Goal: Information Seeking & Learning: Find specific page/section

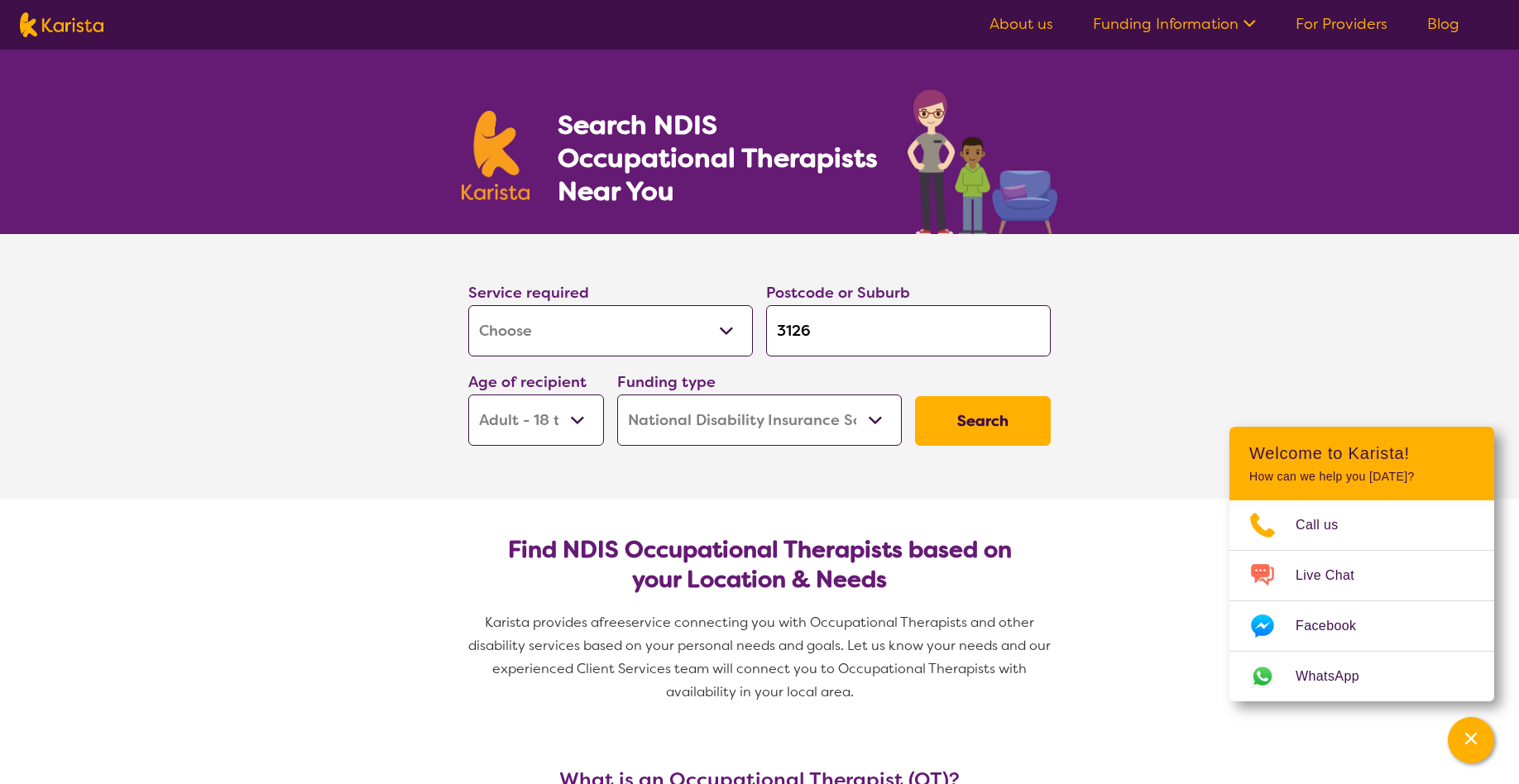
select select "[MEDICAL_DATA]"
select select "AD"
select select "NDIS"
select select "[MEDICAL_DATA]"
select select "AD"
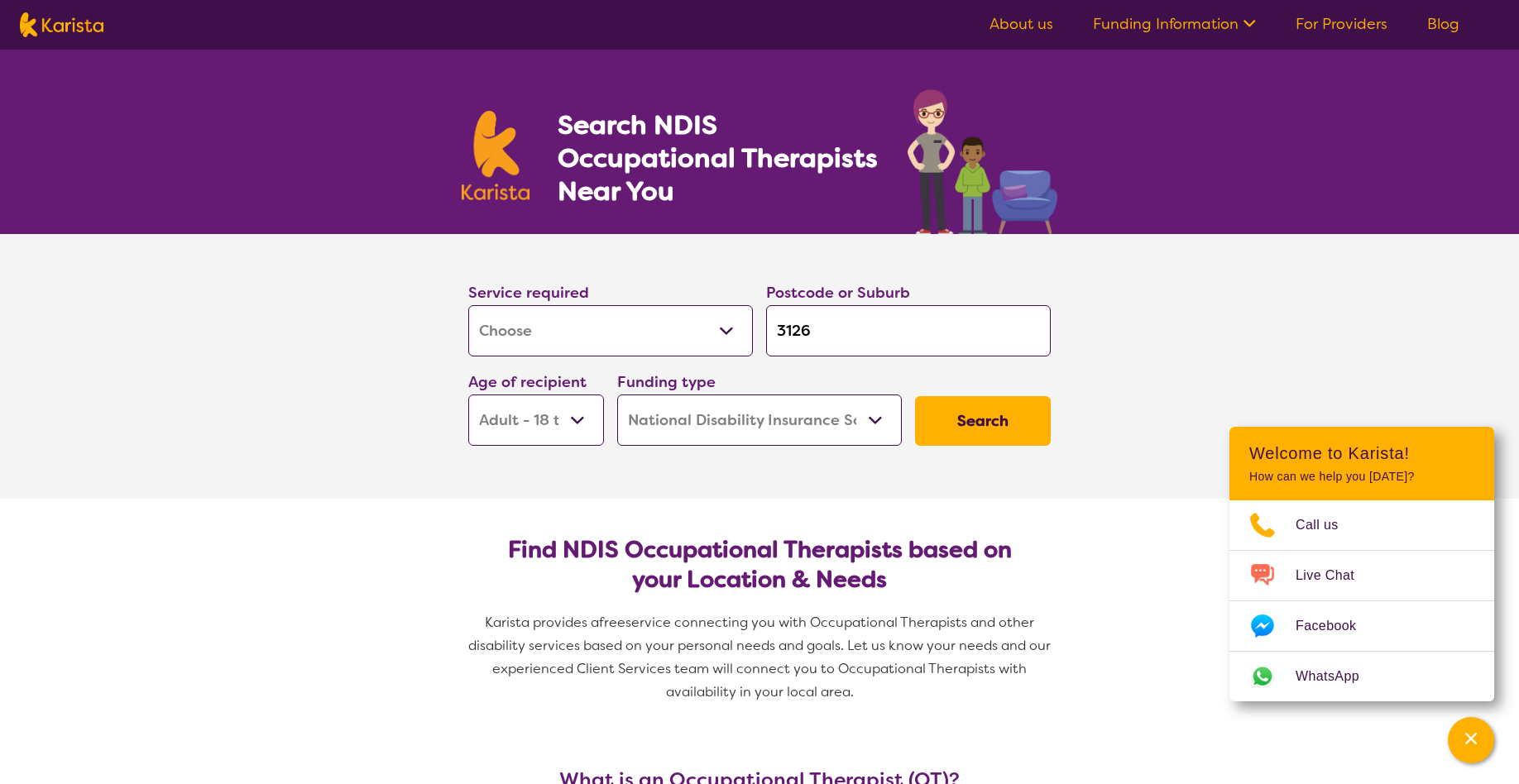
select select "NDIS"
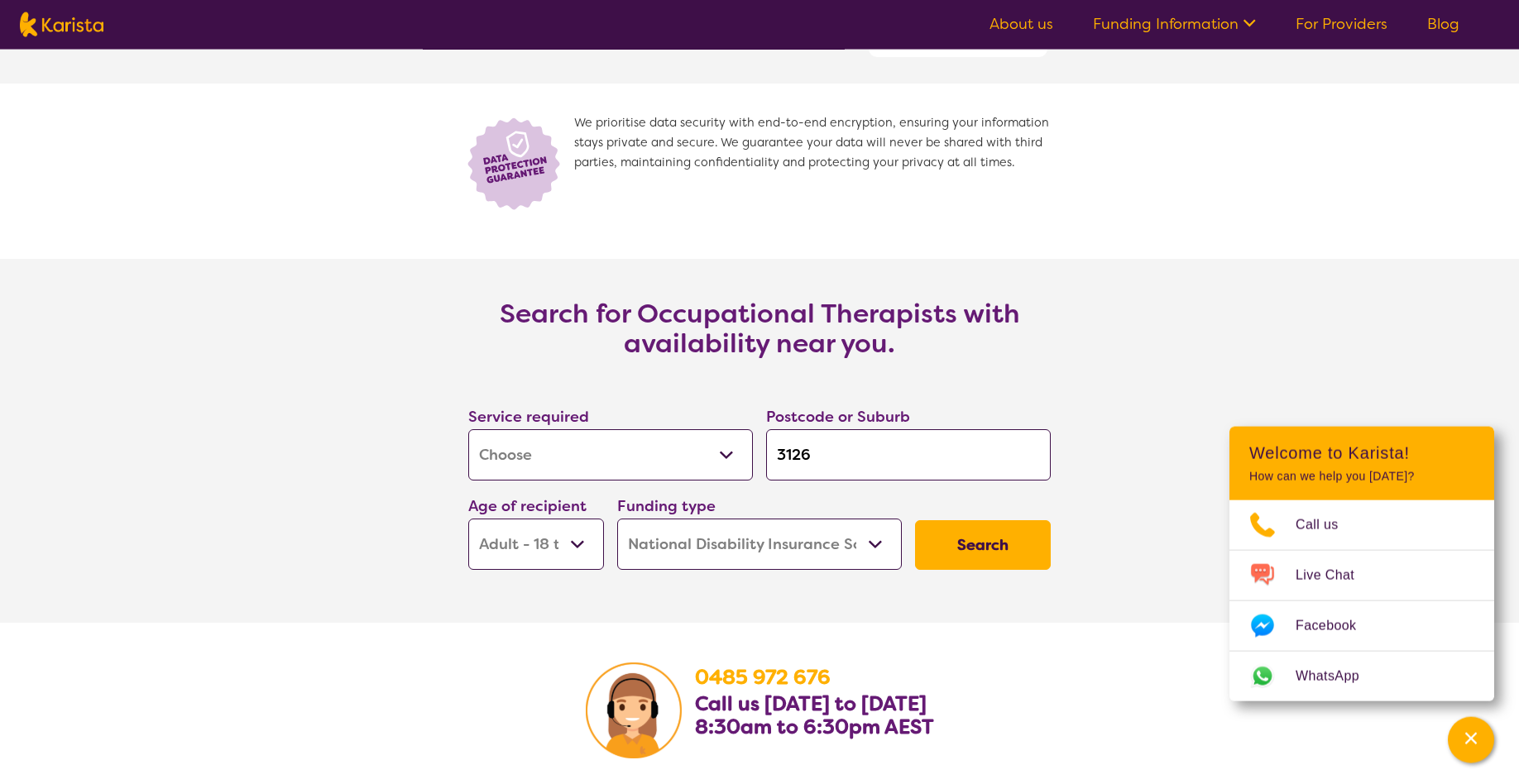
scroll to position [2278, 0]
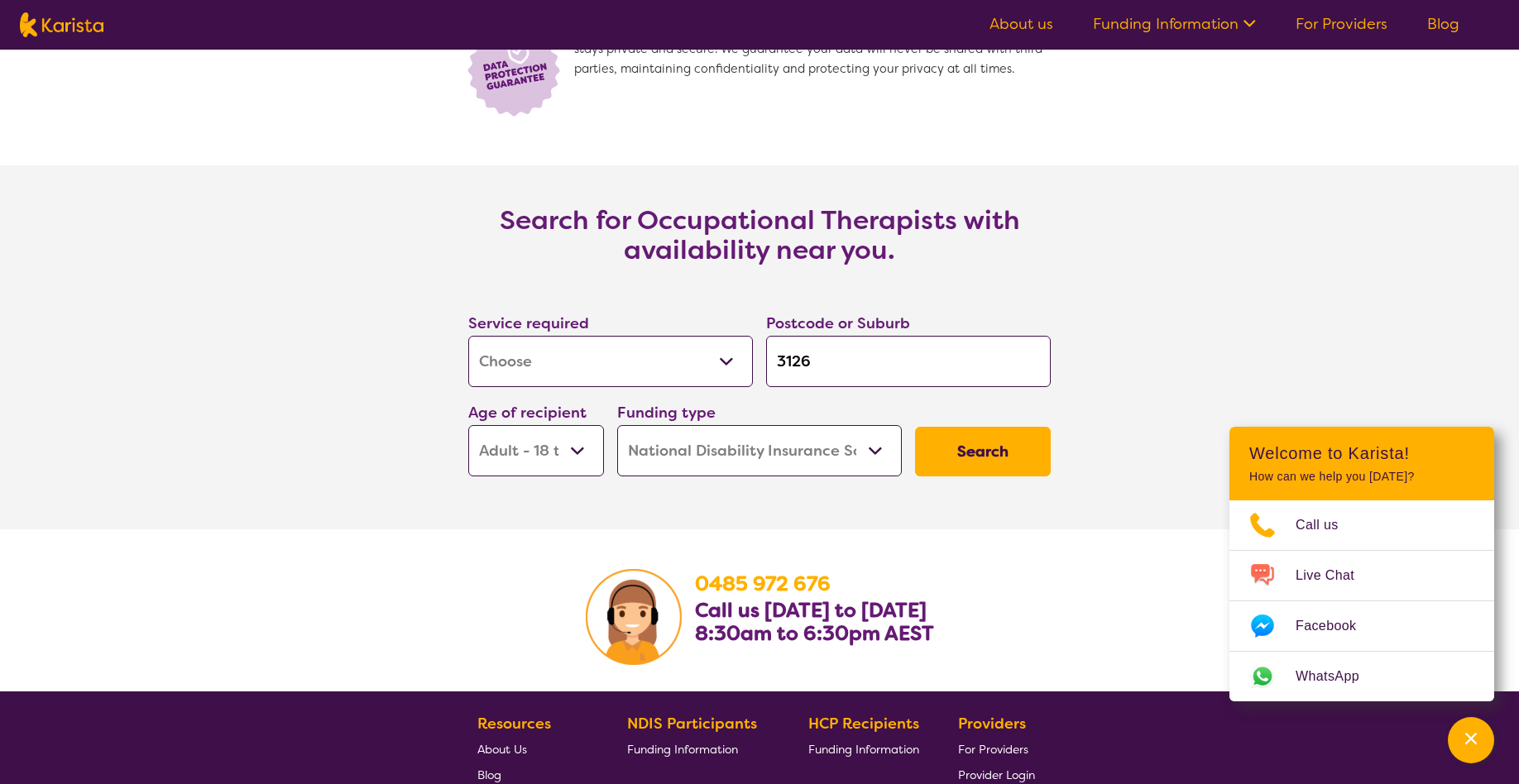
click at [975, 476] on button "Search" at bounding box center [983, 451] width 136 height 50
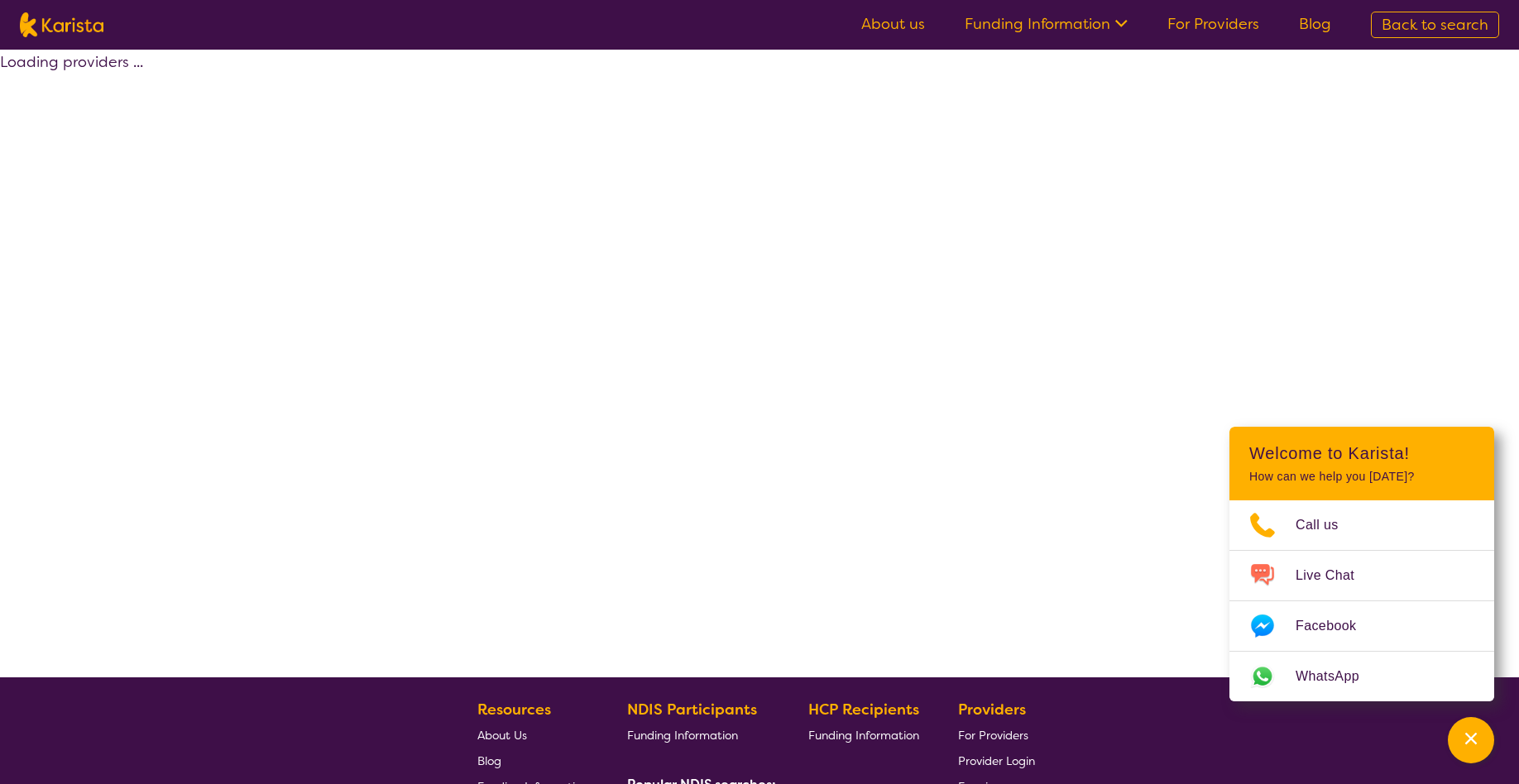
select select "by_score"
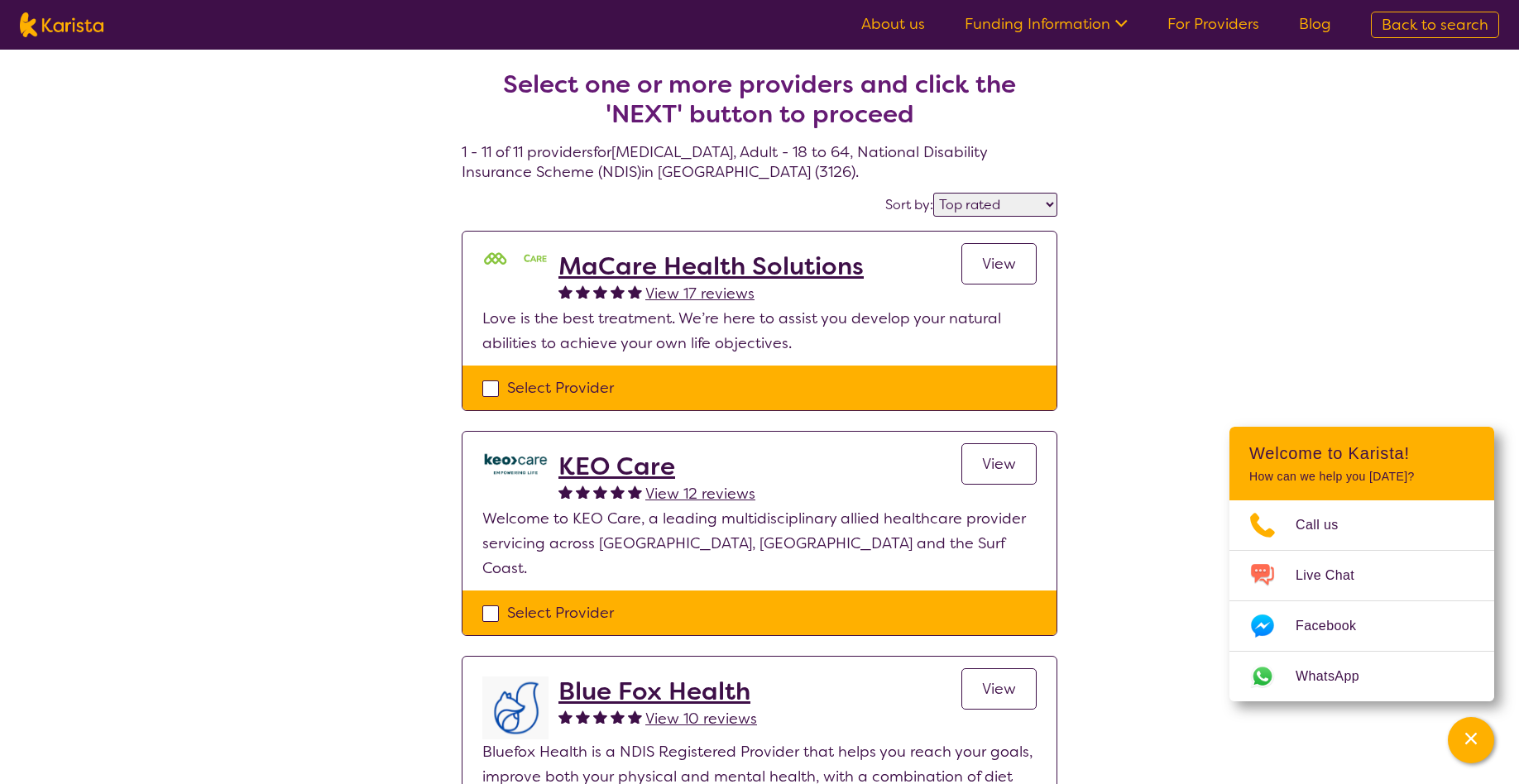
click at [661, 264] on h2 "MaCare Health Solutions" at bounding box center [710, 266] width 306 height 29
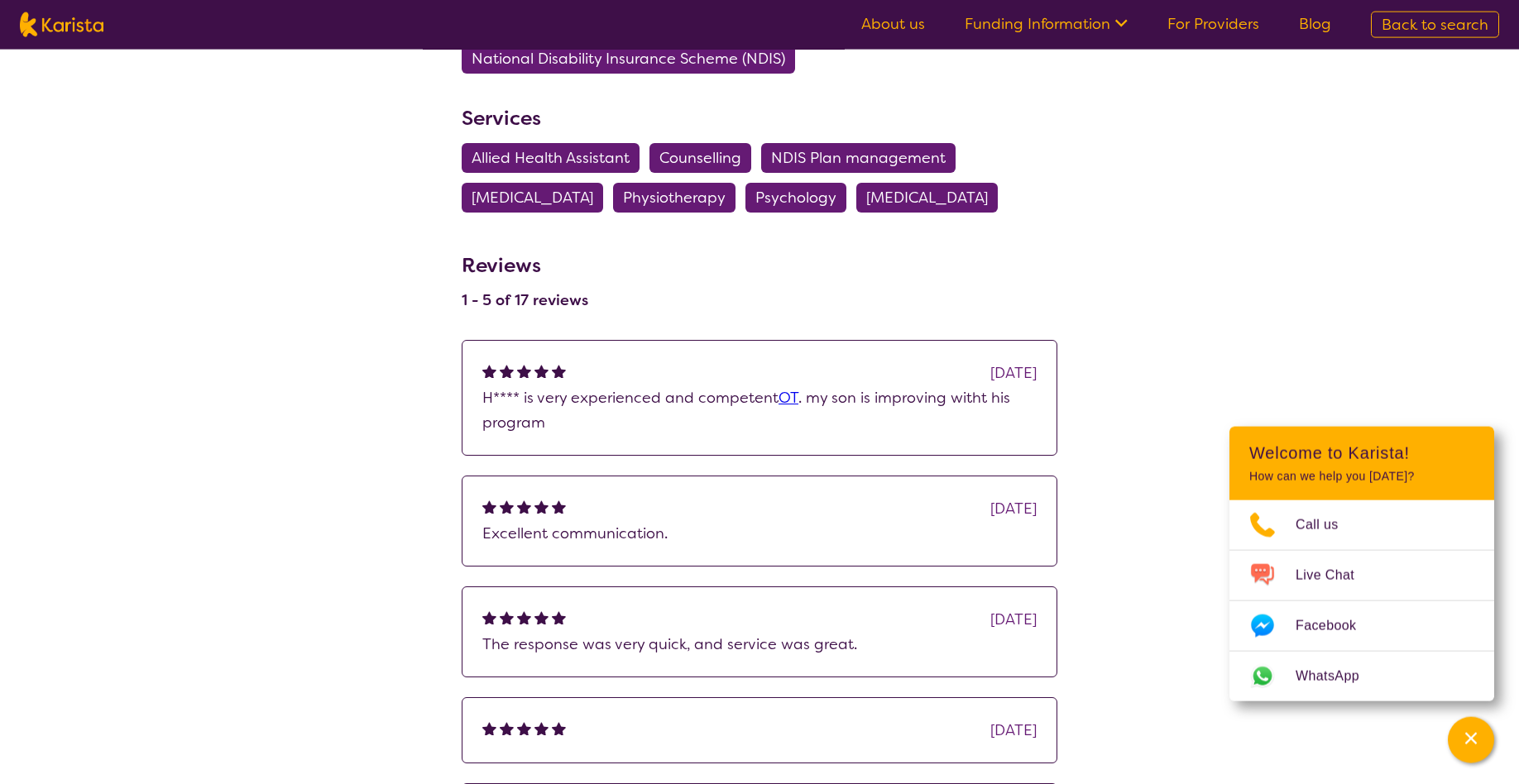
scroll to position [844, 0]
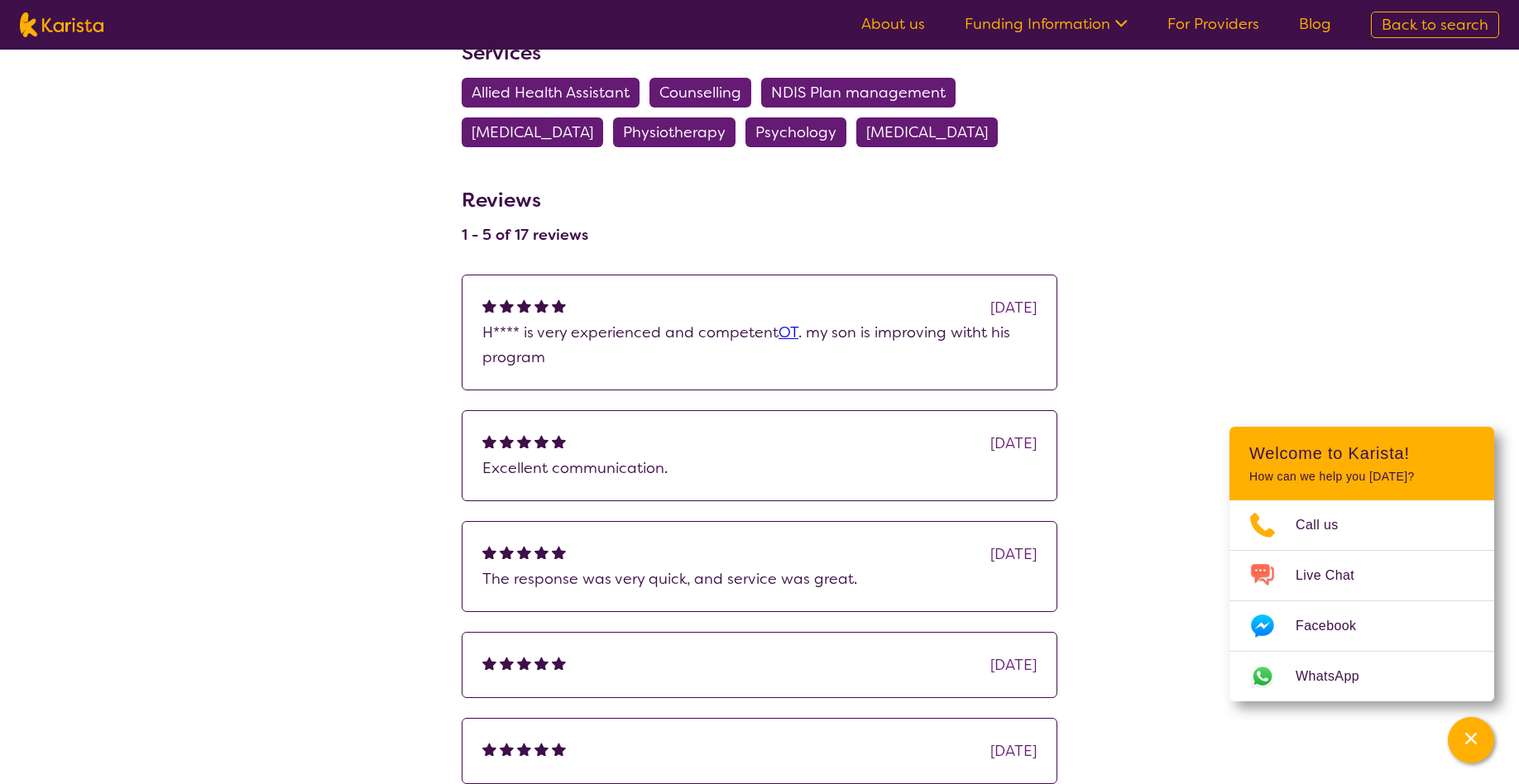
click at [506, 135] on span "[MEDICAL_DATA]" at bounding box center [533, 133] width 122 height 29
select select "[MEDICAL_DATA]"
select select "AD"
select select "NDIS"
select select "[MEDICAL_DATA]"
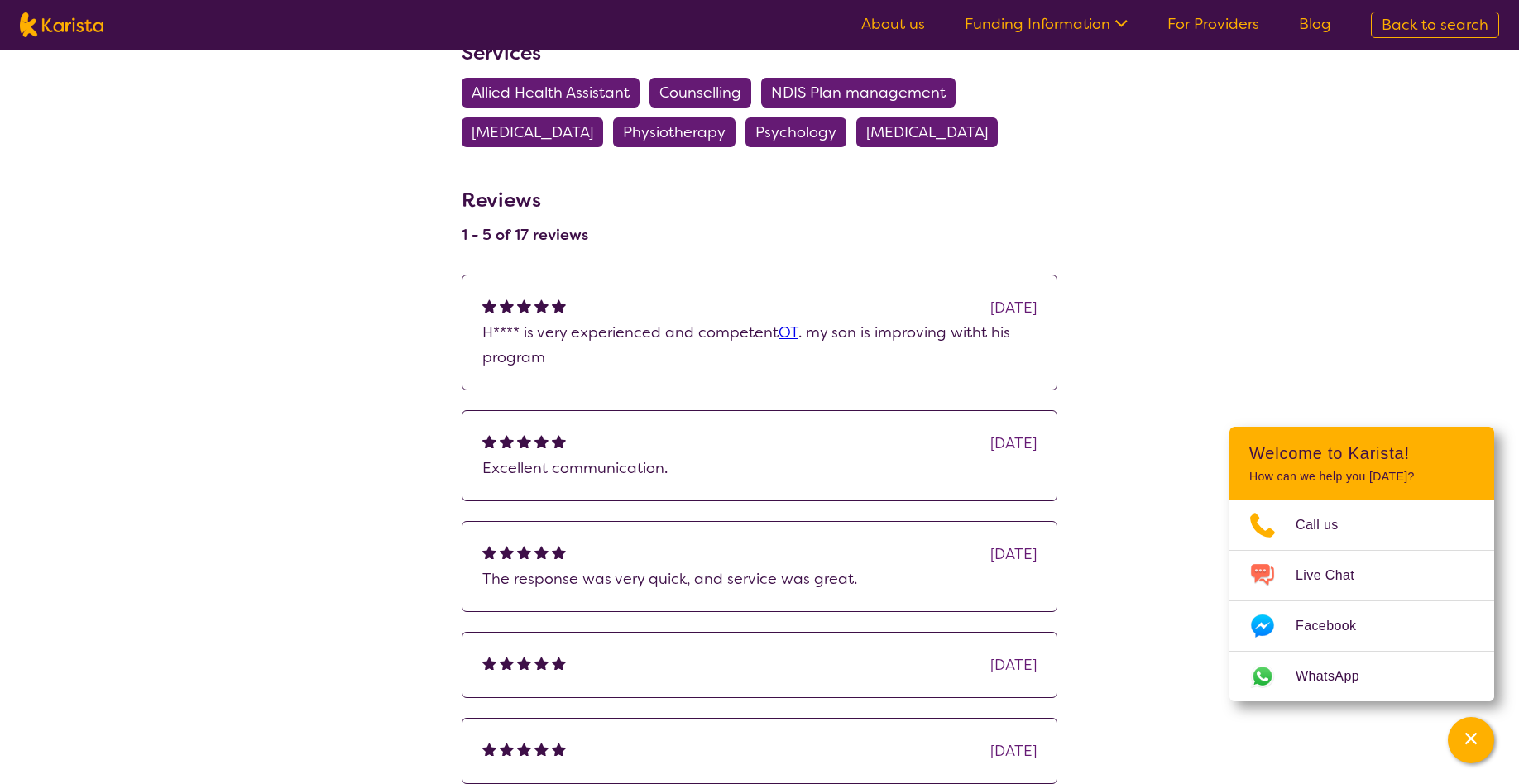
select select "AD"
select select "NDIS"
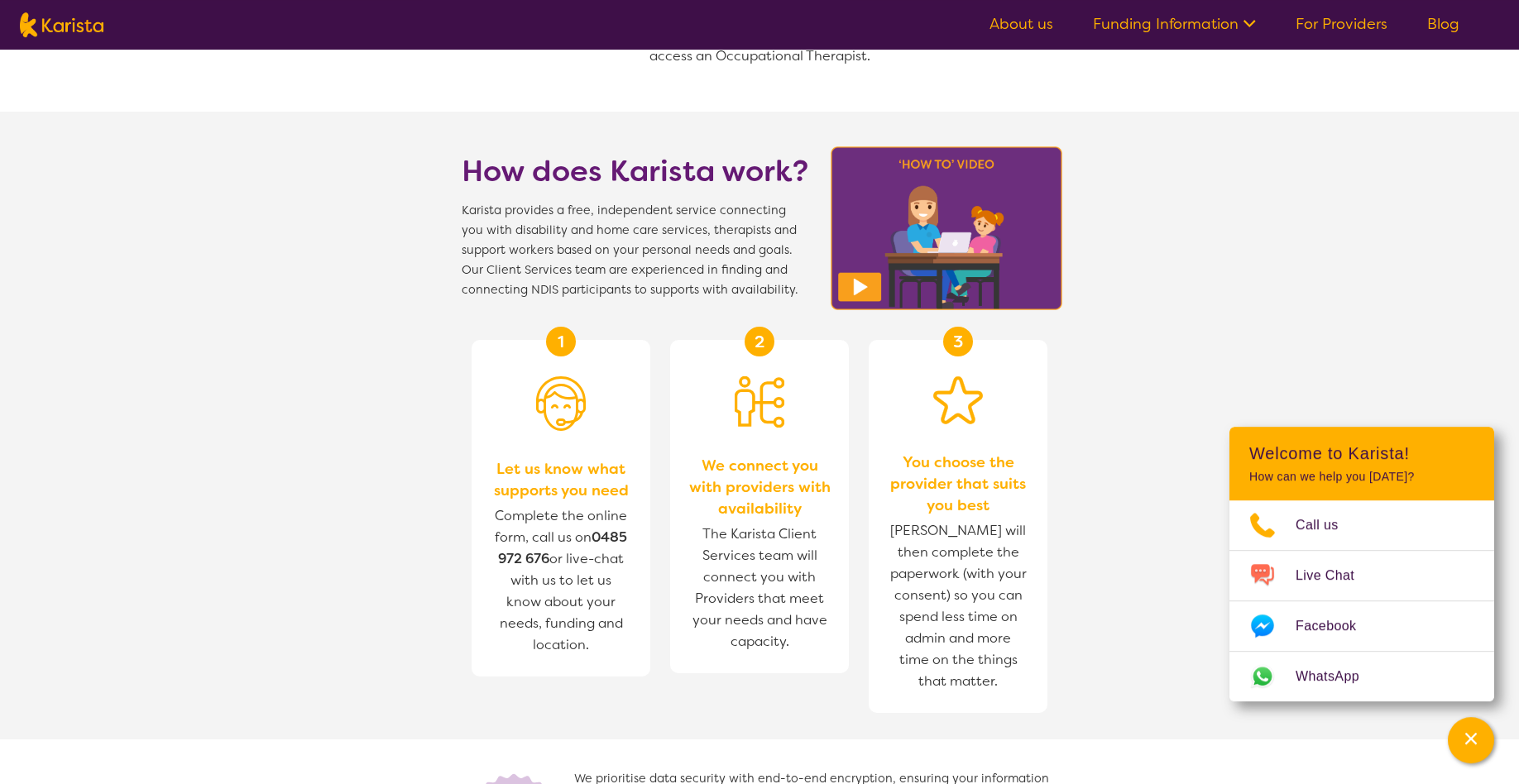
scroll to position [1603, 0]
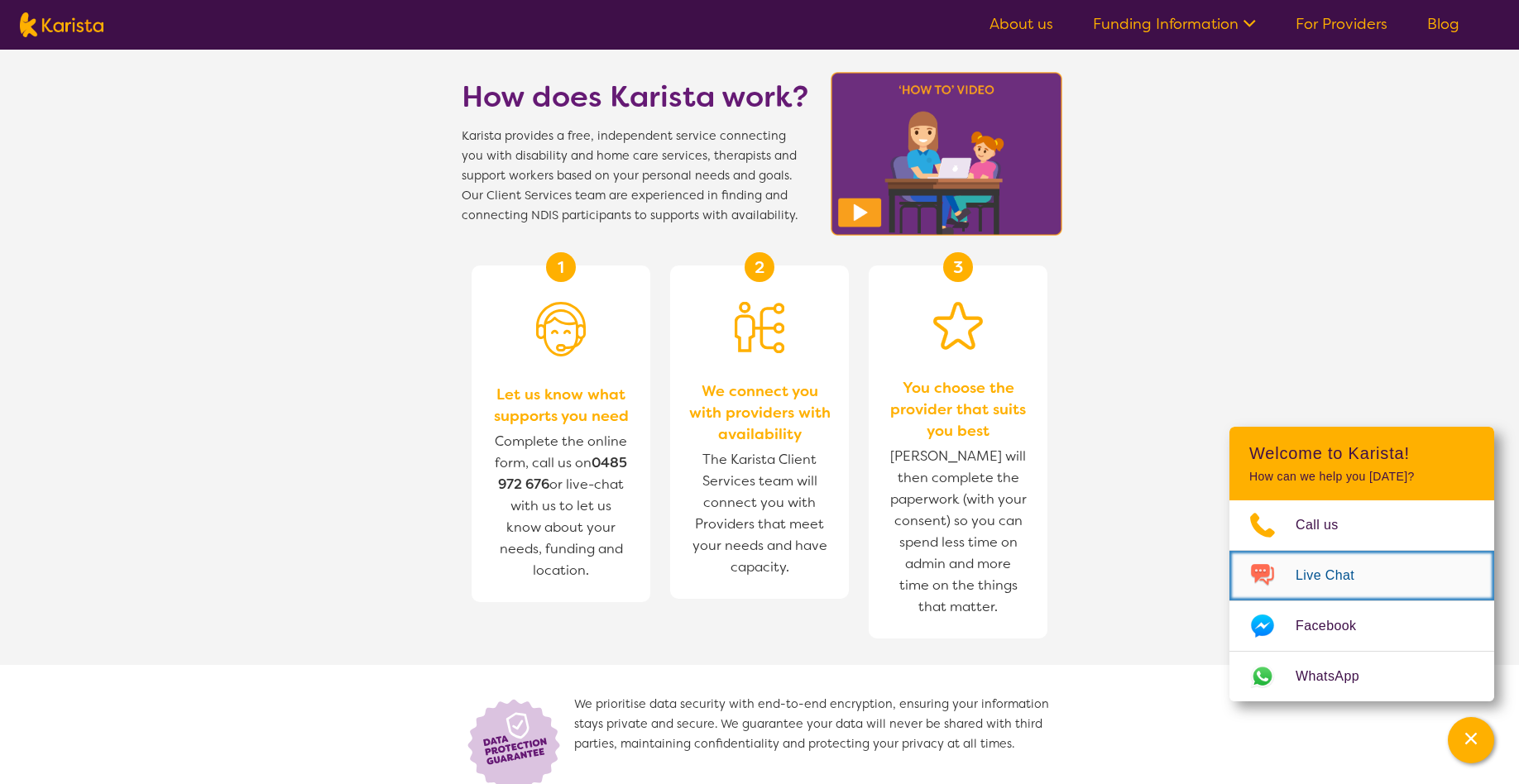
click at [1292, 581] on img "Choose channel" at bounding box center [1262, 576] width 66 height 27
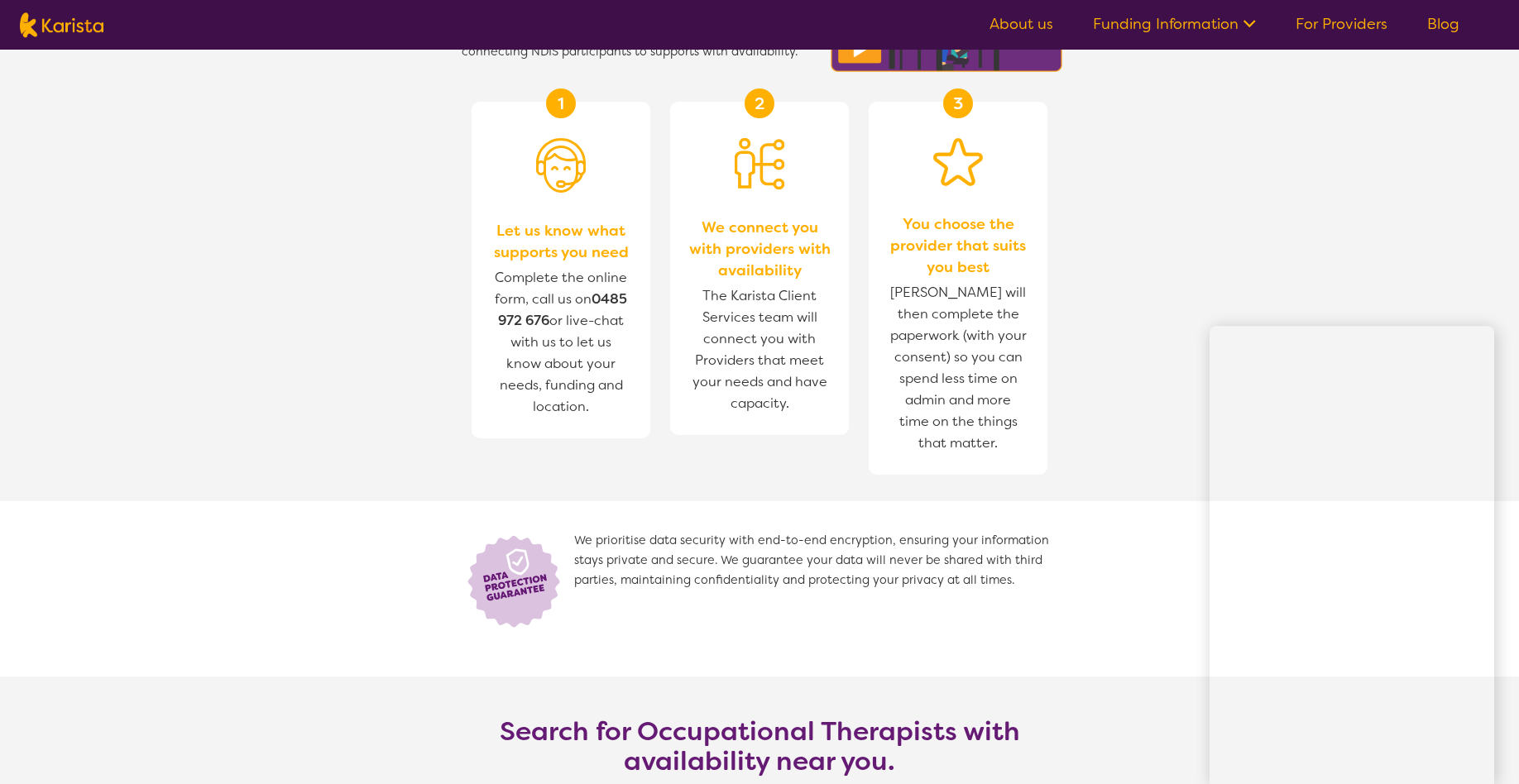
scroll to position [1688, 0]
